Goal: Task Accomplishment & Management: Use online tool/utility

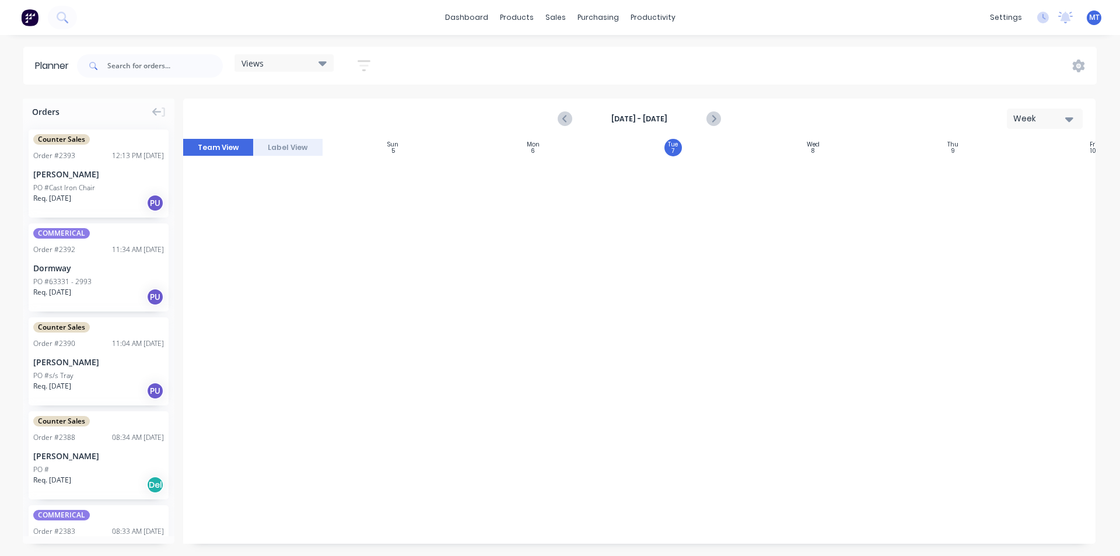
scroll to position [773, 111]
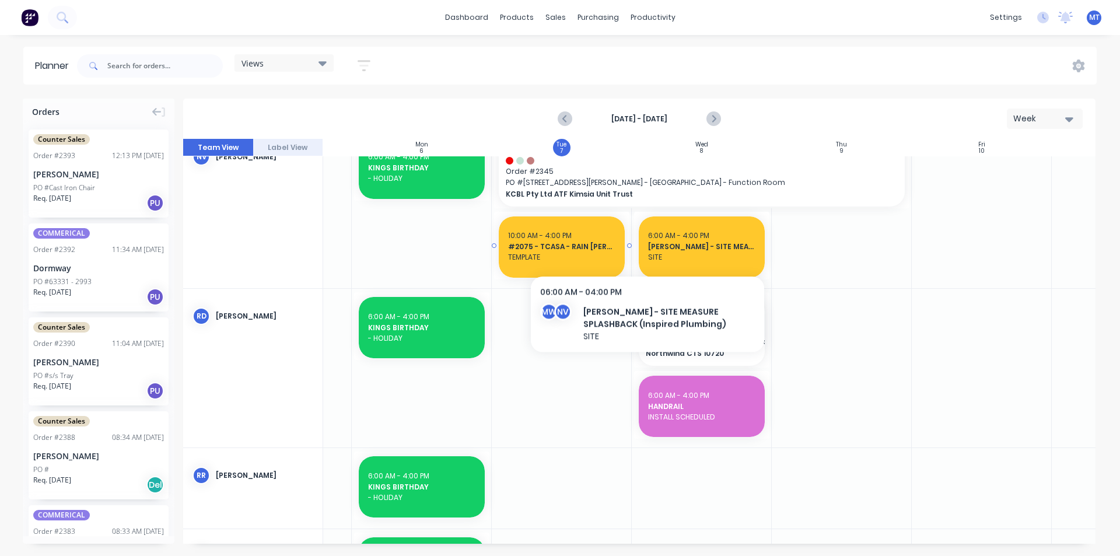
click at [568, 257] on span "TEMPLATE" at bounding box center [561, 257] width 107 height 10
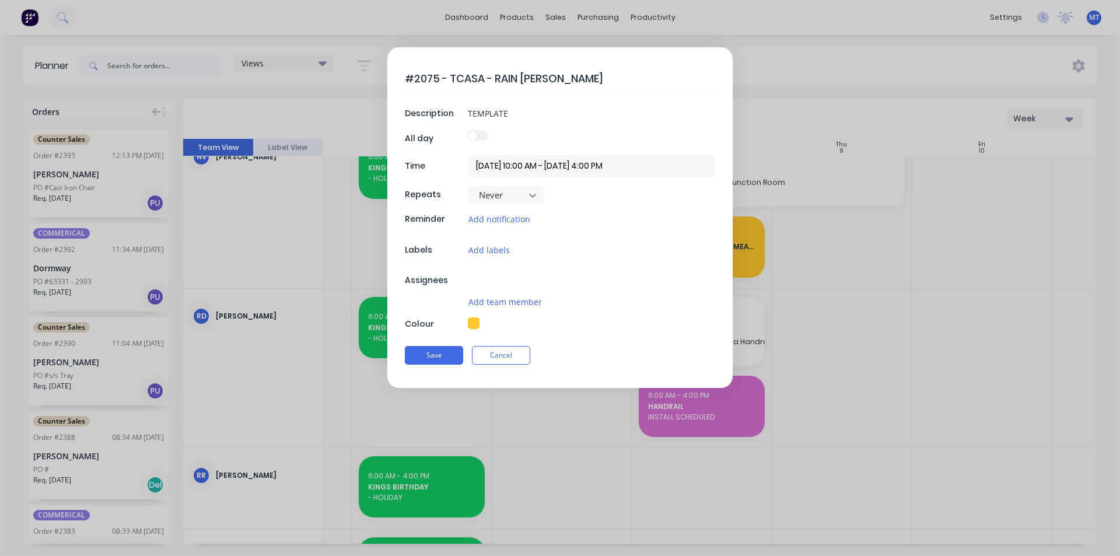
type textarea "x"
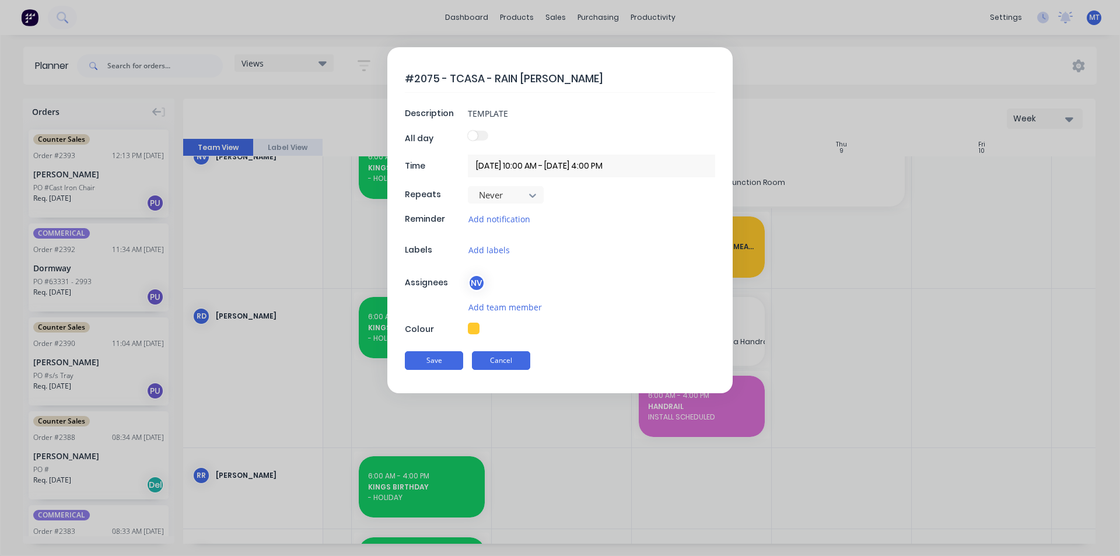
click at [492, 363] on button "Cancel" at bounding box center [501, 360] width 58 height 19
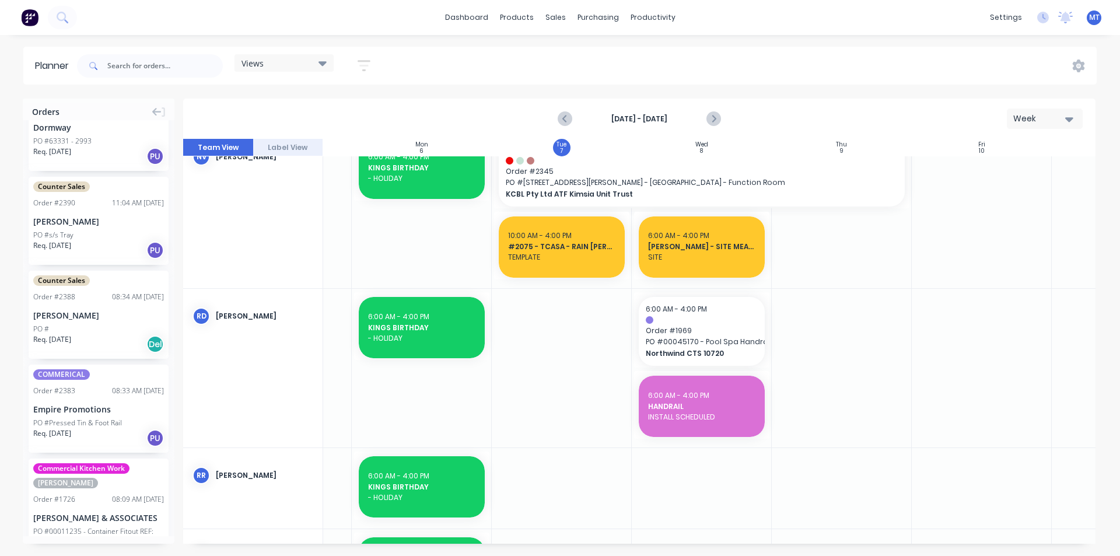
scroll to position [117, 0]
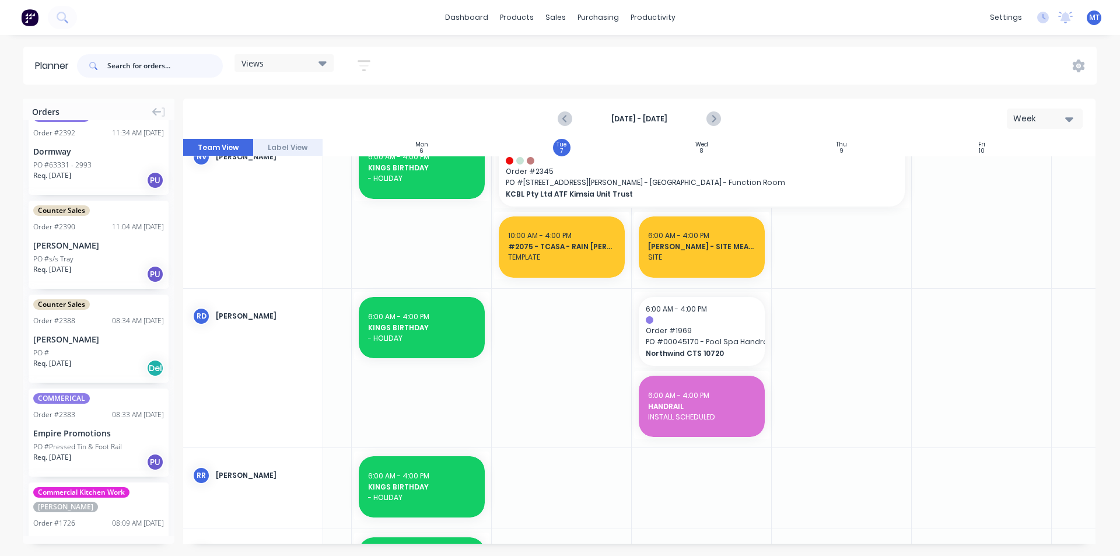
click at [141, 69] on input "text" at bounding box center [164, 65] width 115 height 23
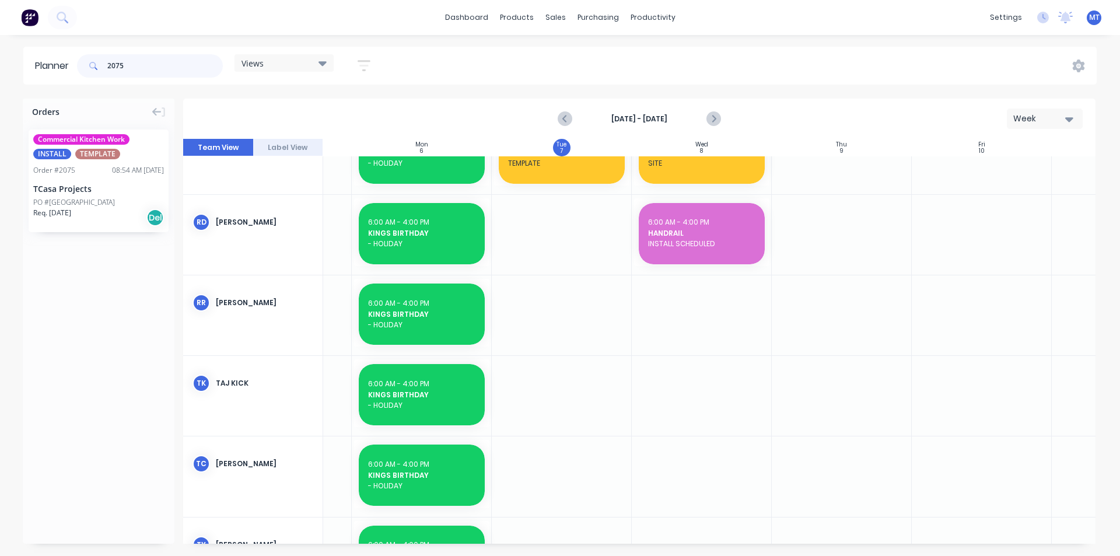
scroll to position [679, 111]
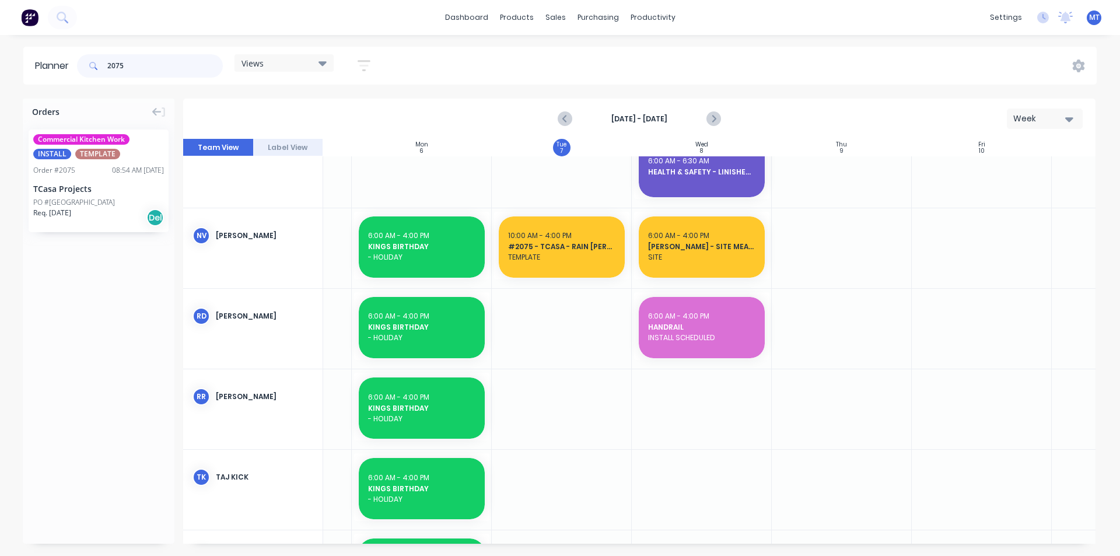
type input "2075"
click at [100, 206] on div "PO #[GEOGRAPHIC_DATA]" at bounding box center [74, 202] width 82 height 10
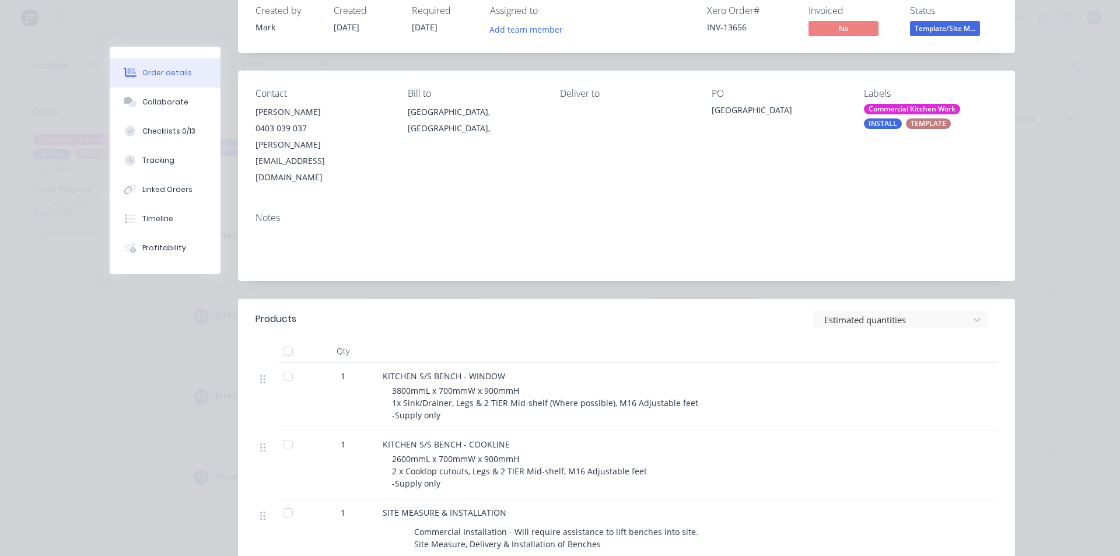
scroll to position [44, 0]
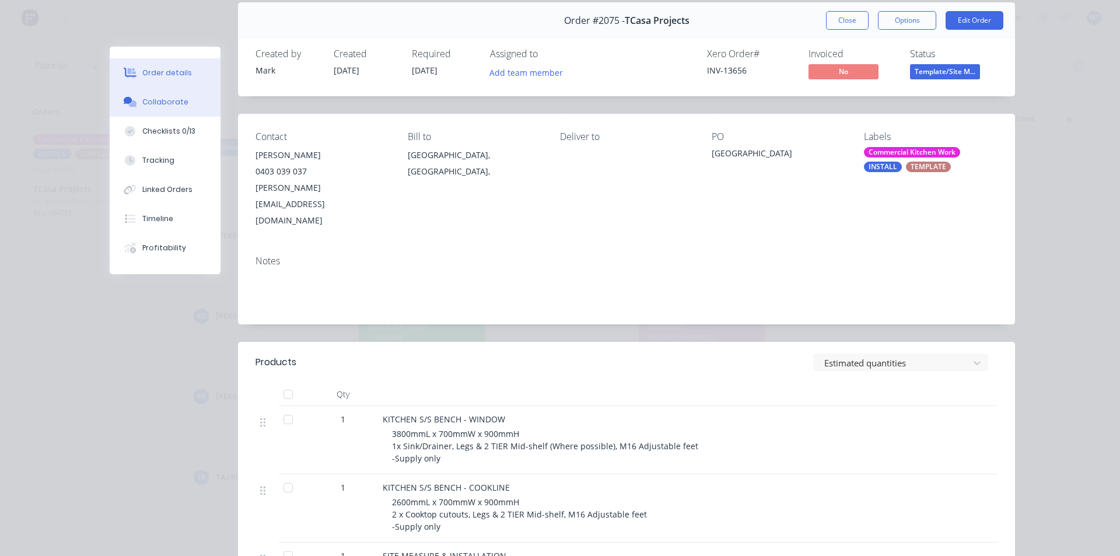
click at [152, 99] on div "Collaborate" at bounding box center [165, 102] width 46 height 10
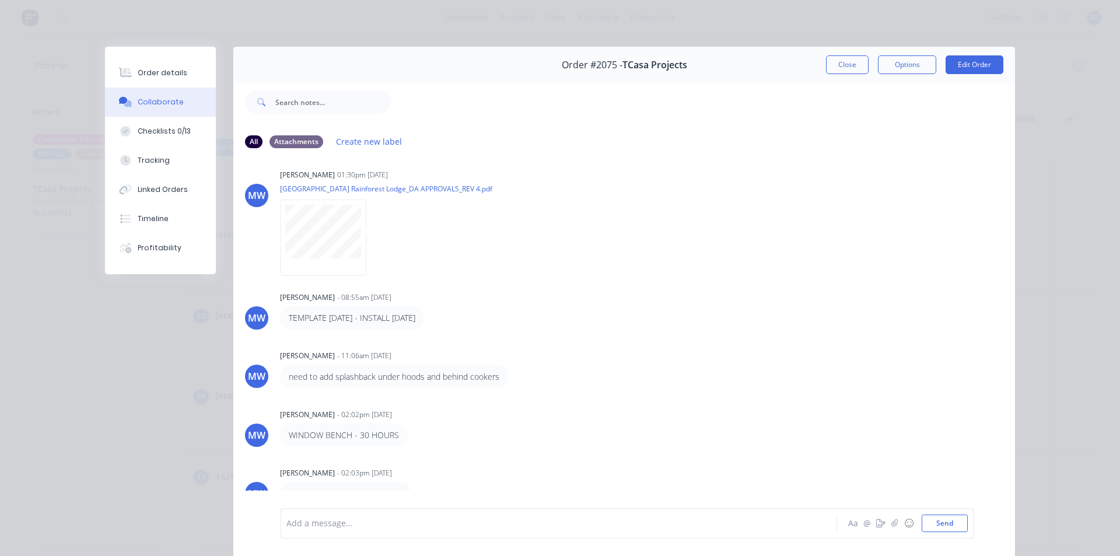
scroll to position [0, 0]
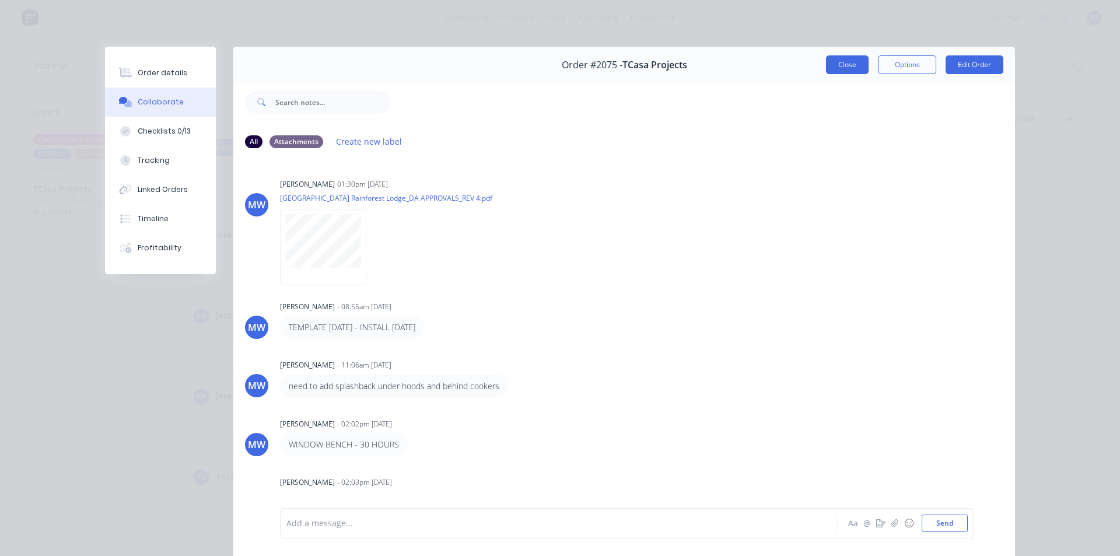
click at [856, 65] on button "Close" at bounding box center [847, 64] width 43 height 19
